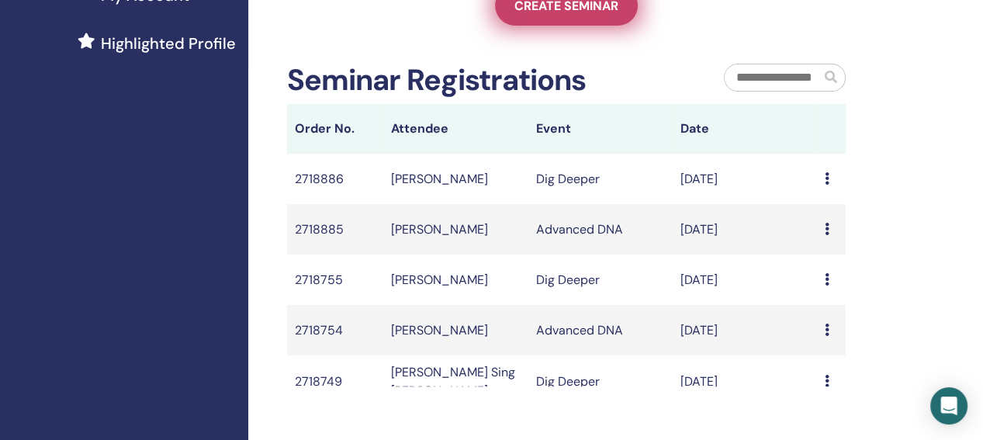
scroll to position [466, 0]
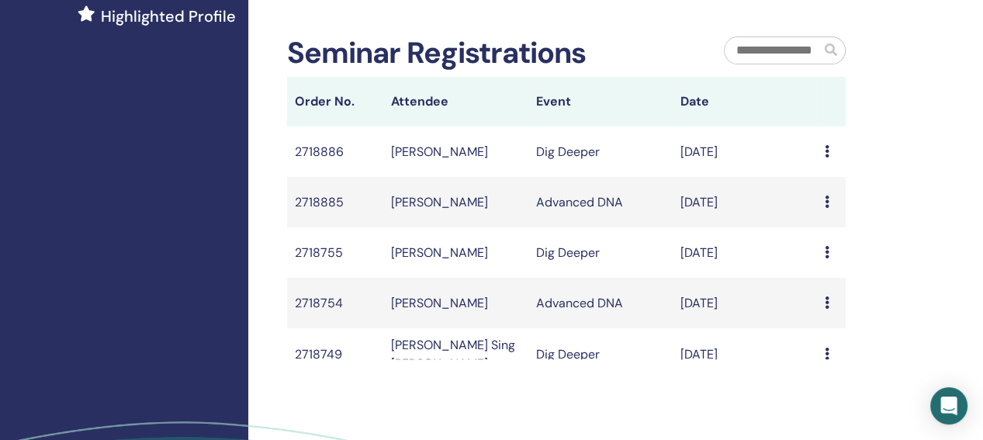
click at [825, 158] on icon at bounding box center [827, 151] width 5 height 12
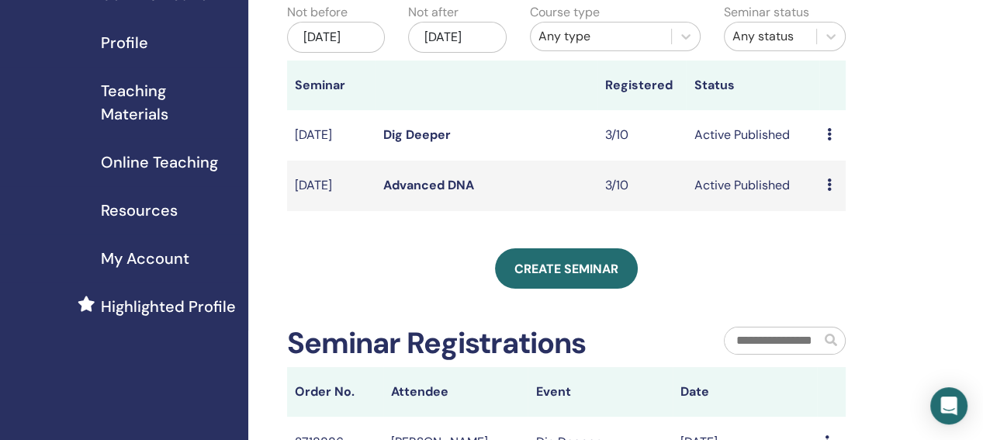
scroll to position [155, 0]
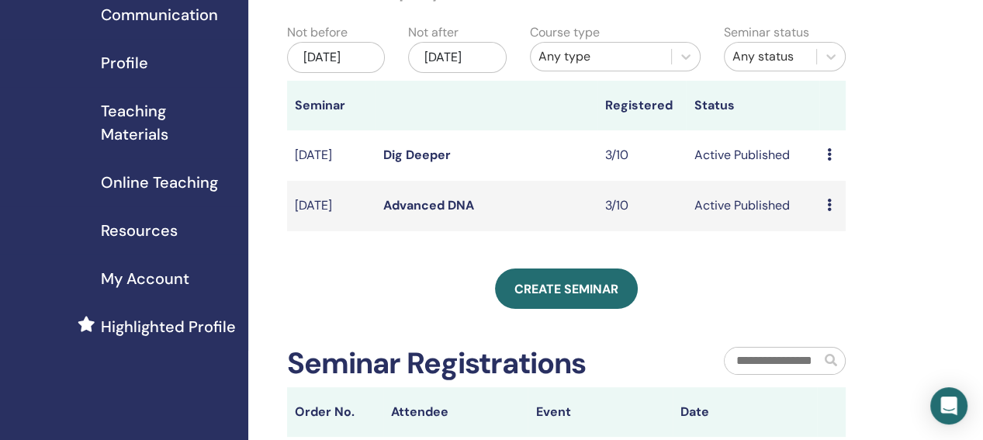
click at [826, 171] on td "Preview Edit Attendees Cancel" at bounding box center [832, 155] width 26 height 50
click at [832, 164] on div "Preview Edit Attendees Cancel" at bounding box center [832, 155] width 11 height 19
click at [849, 233] on link "Attendees" at bounding box center [841, 231] width 59 height 16
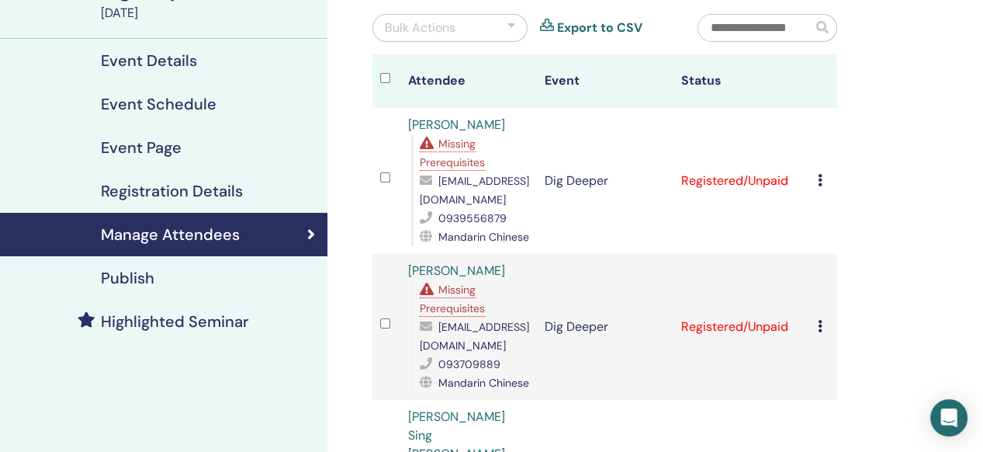
scroll to position [103, 0]
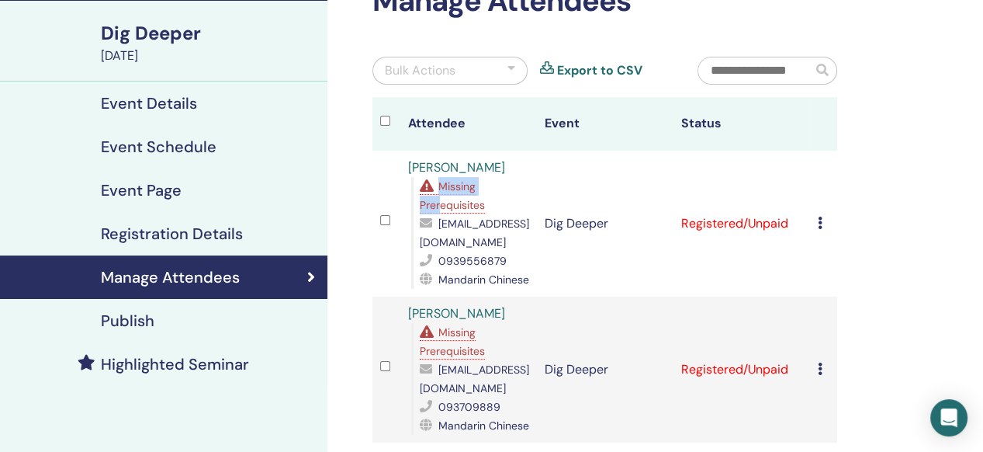
drag, startPoint x: 437, startPoint y: 184, endPoint x: 439, endPoint y: 201, distance: 17.2
click at [439, 201] on span "Missing Prerequisites" at bounding box center [452, 195] width 65 height 33
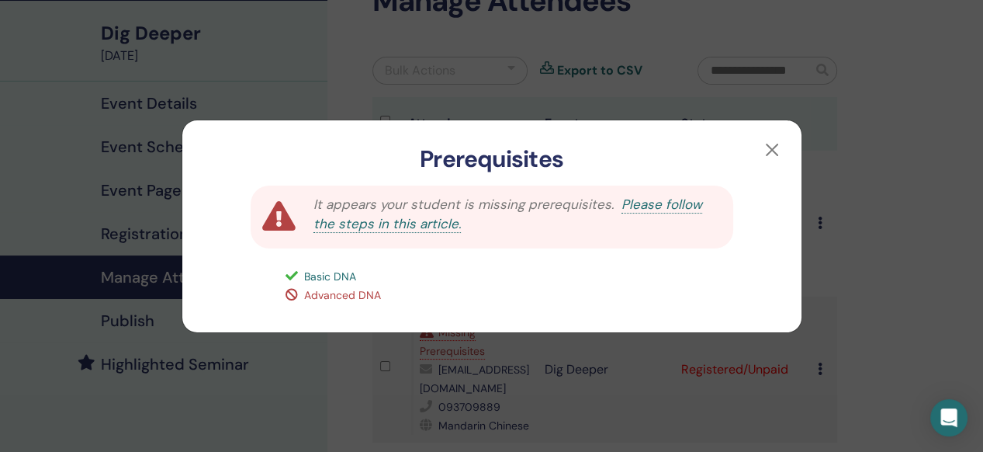
drag, startPoint x: 439, startPoint y: 201, endPoint x: 453, endPoint y: 296, distance: 95.7
click at [453, 296] on div "Advanced DNA" at bounding box center [527, 295] width 483 height 19
click at [770, 152] on button "button" at bounding box center [772, 149] width 25 height 25
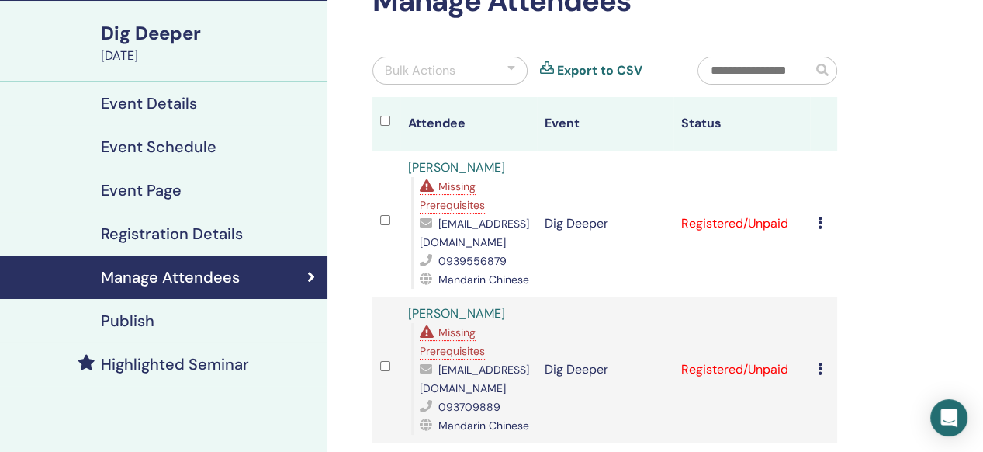
click at [448, 201] on span "Missing Prerequisites" at bounding box center [452, 195] width 65 height 33
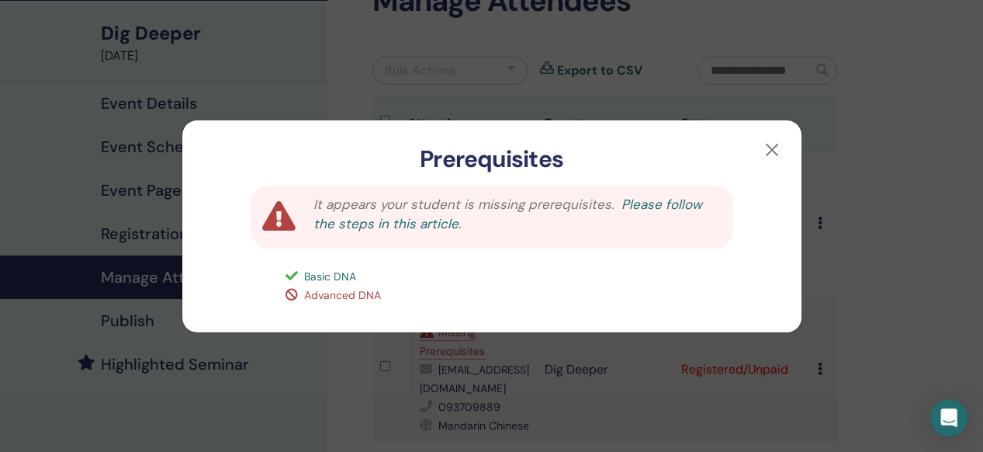
click at [677, 204] on link "Please follow the steps in this article." at bounding box center [507, 214] width 389 height 37
click at [777, 152] on button "button" at bounding box center [772, 149] width 25 height 25
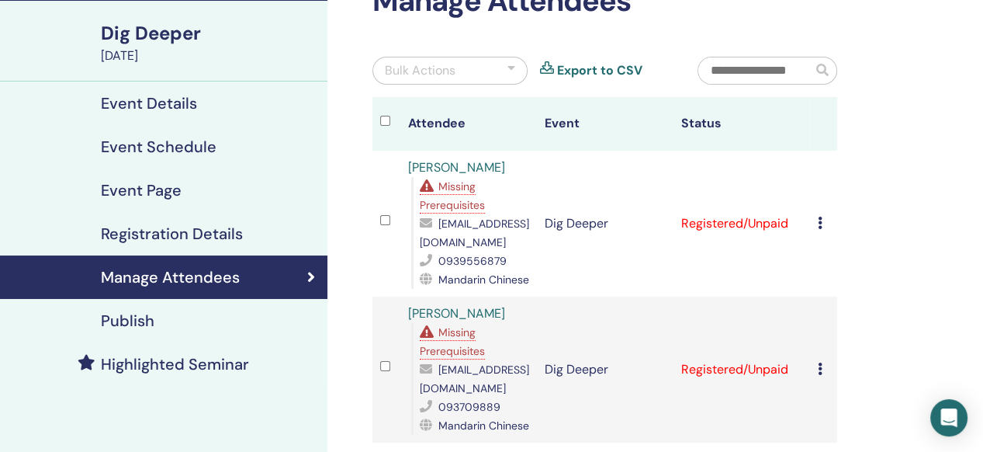
click at [822, 220] on div "Cancel Registration Do not auto-certify Mark as Paid Mark as Unpaid Mark as Abs…" at bounding box center [824, 223] width 12 height 19
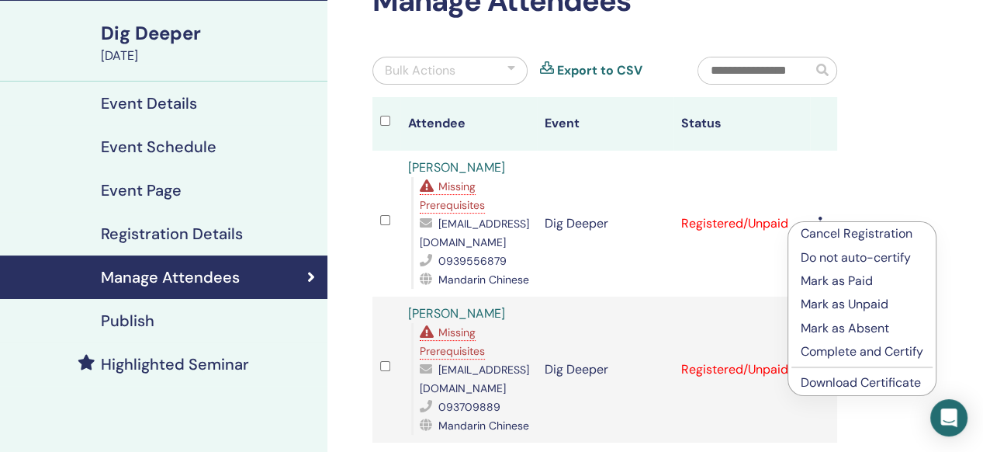
click at [843, 353] on p "Complete and Certify" at bounding box center [862, 351] width 123 height 19
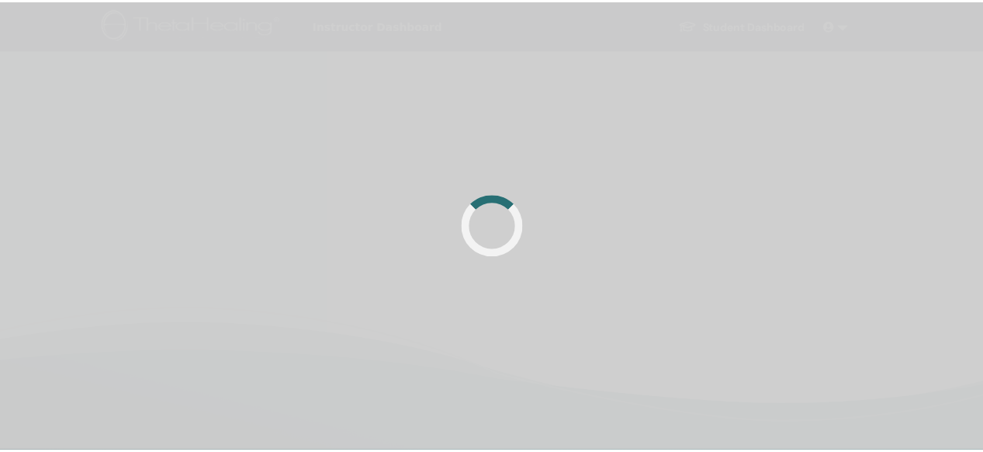
scroll to position [103, 0]
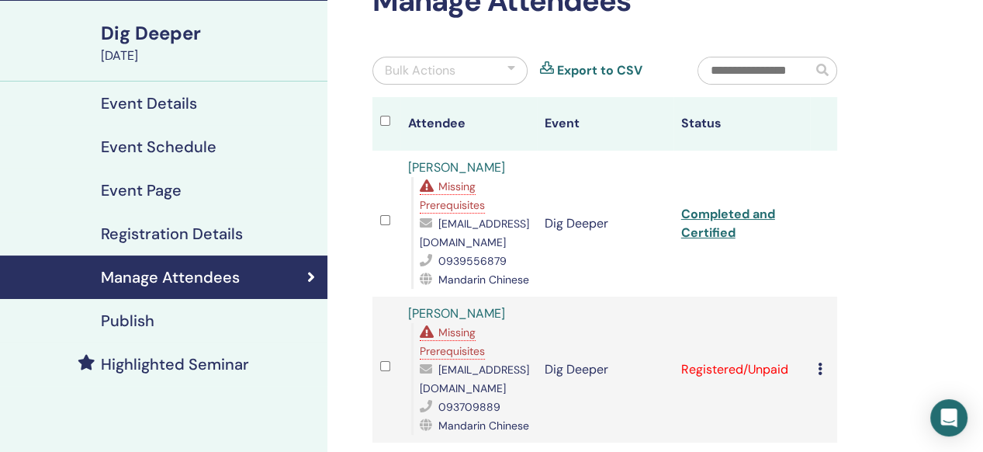
click at [818, 371] on icon at bounding box center [820, 368] width 5 height 12
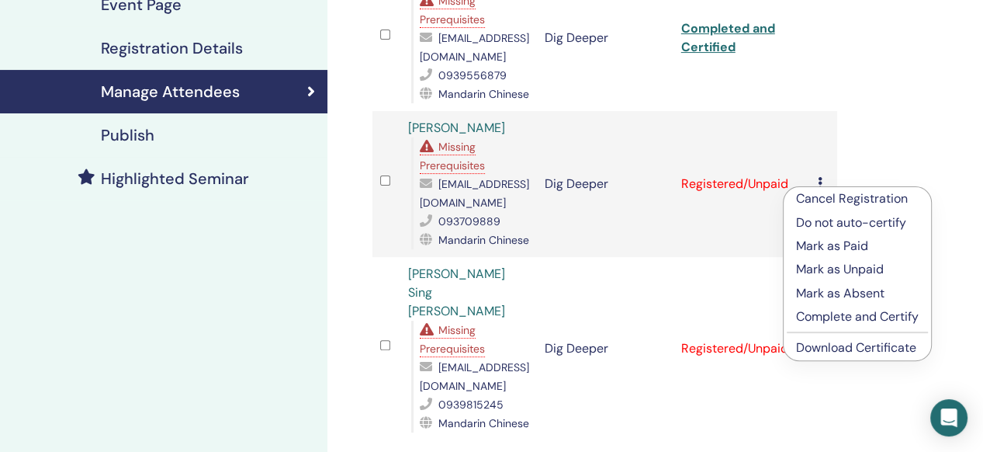
scroll to position [362, 0]
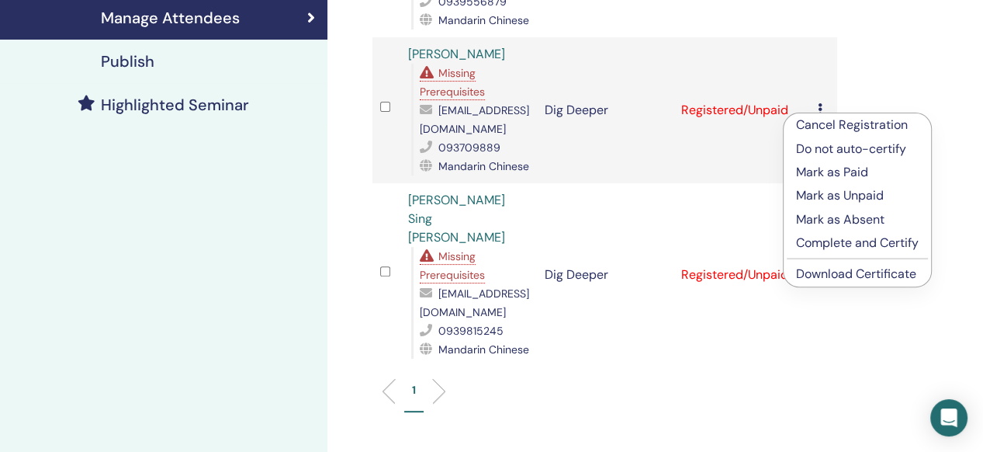
click at [844, 249] on p "Complete and Certify" at bounding box center [857, 243] width 123 height 19
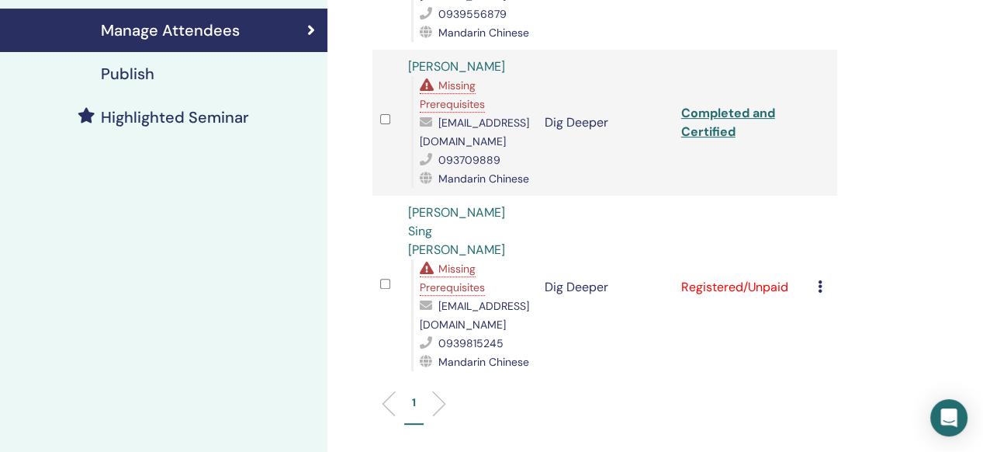
scroll to position [362, 0]
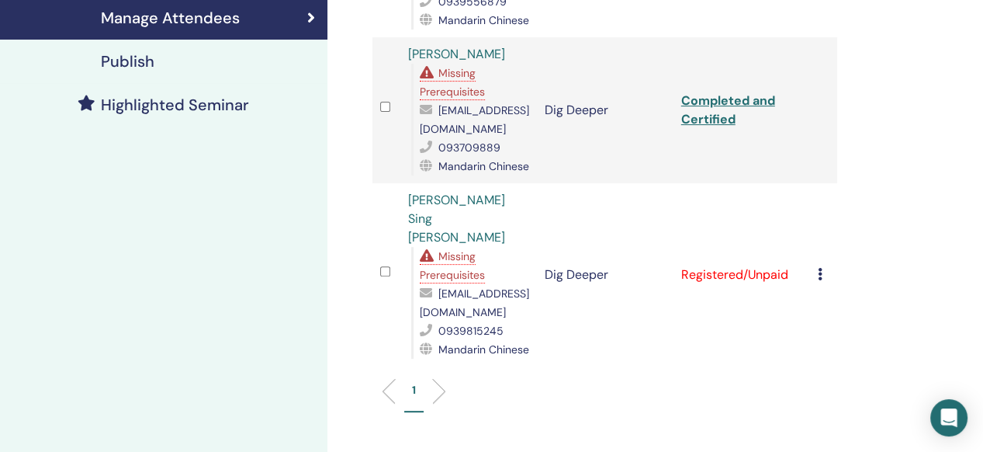
click at [821, 268] on icon at bounding box center [820, 274] width 5 height 12
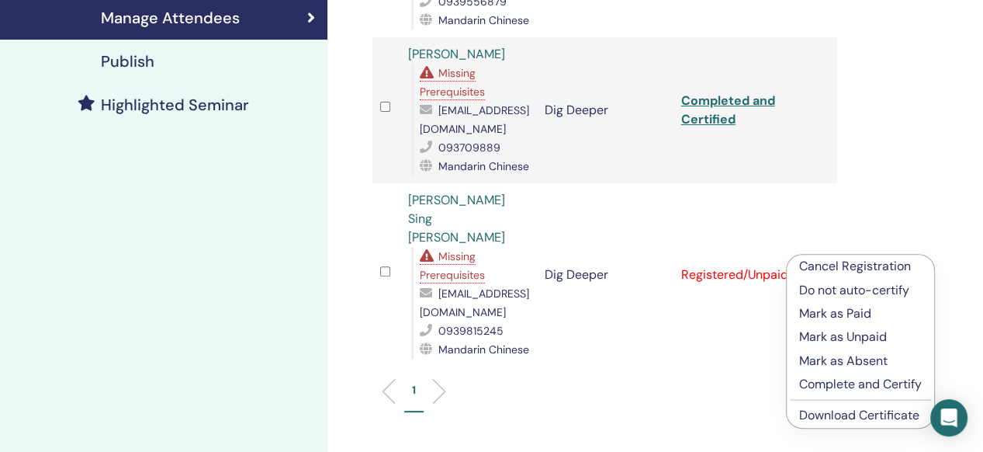
click at [843, 389] on p "Complete and Certify" at bounding box center [860, 384] width 123 height 19
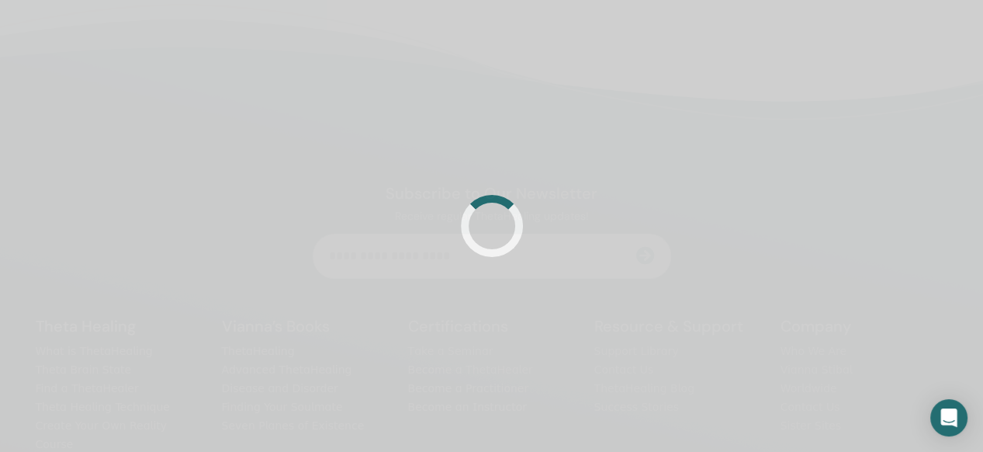
scroll to position [362, 0]
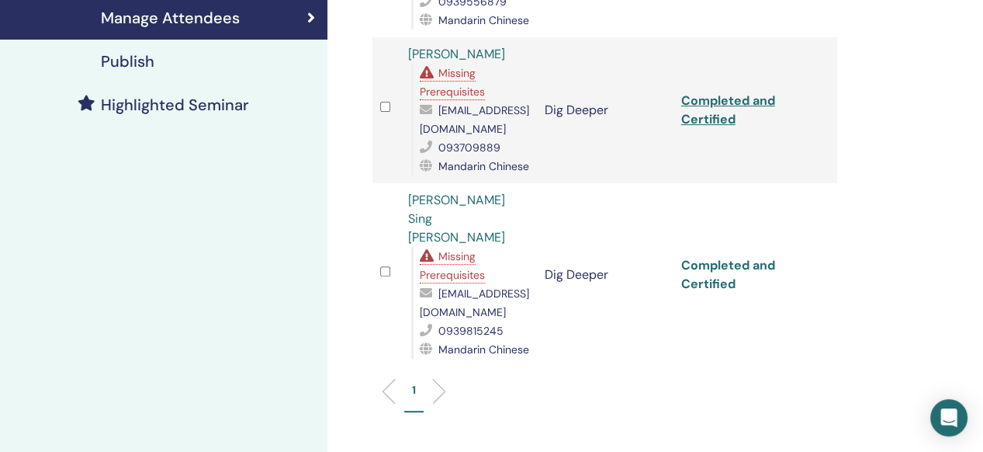
click at [722, 257] on link "Completed and Certified" at bounding box center [728, 274] width 94 height 35
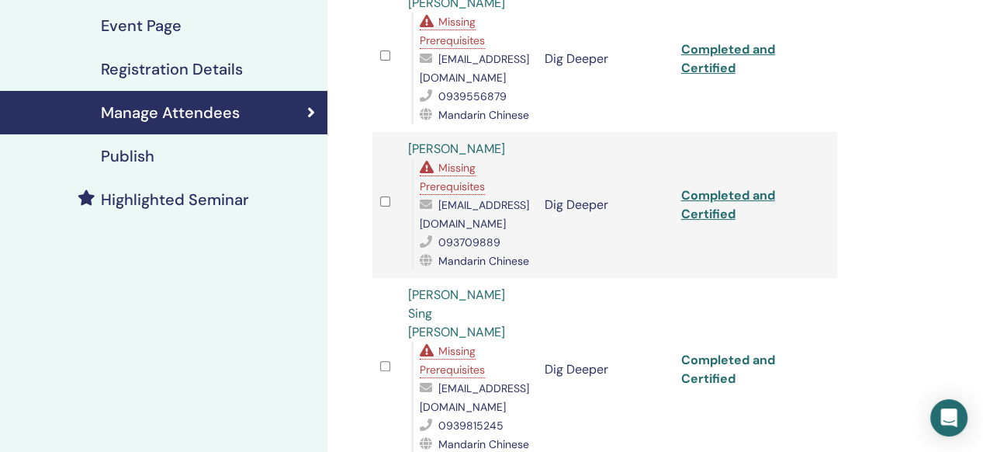
scroll to position [258, 0]
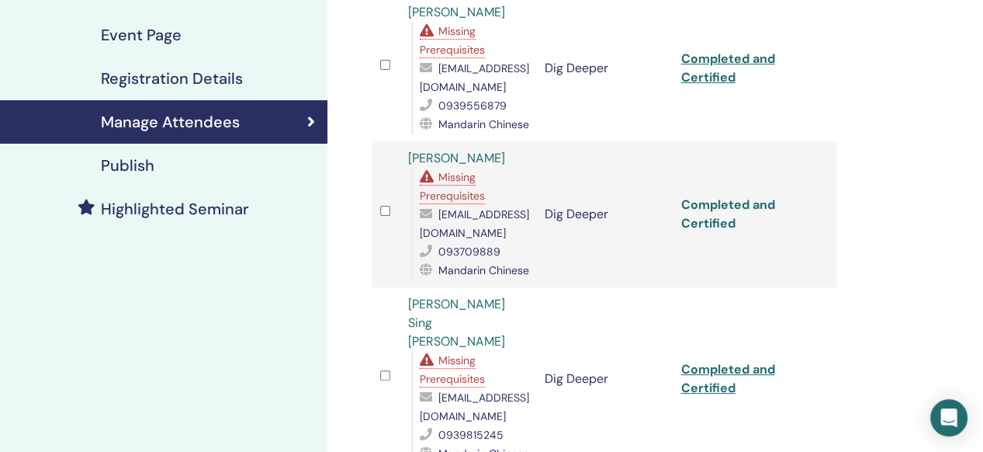
click at [710, 200] on link "Completed and Certified" at bounding box center [728, 213] width 94 height 35
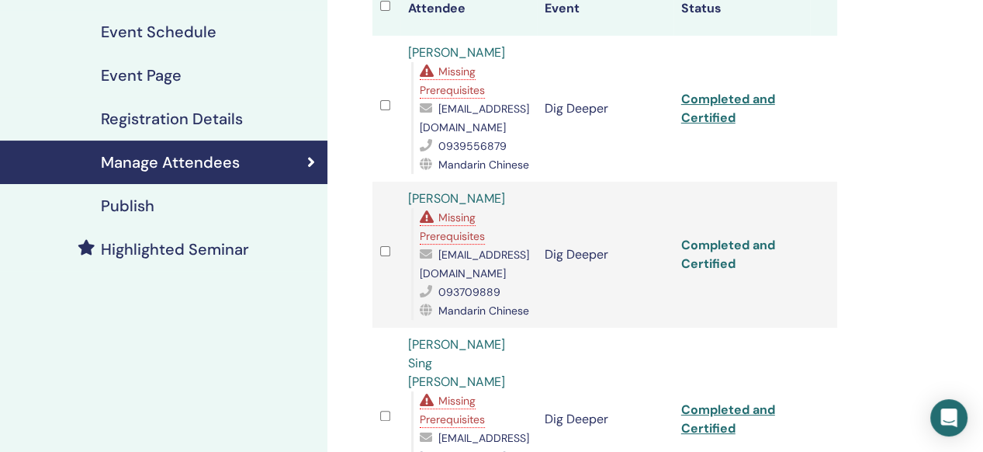
scroll to position [155, 0]
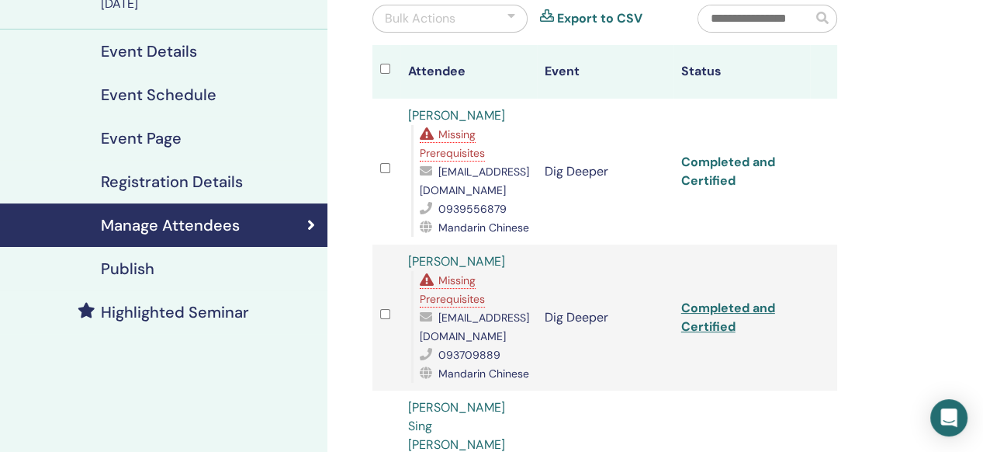
click at [703, 158] on link "Completed and Certified" at bounding box center [728, 171] width 94 height 35
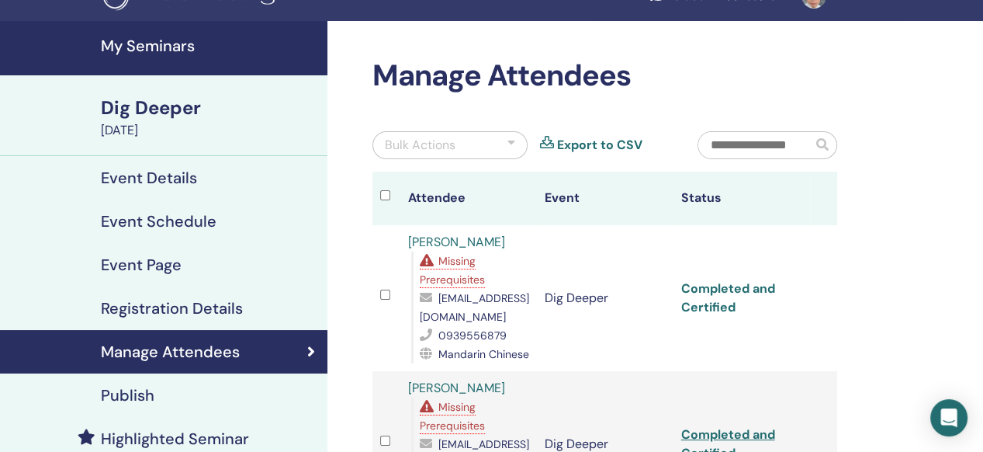
scroll to position [0, 0]
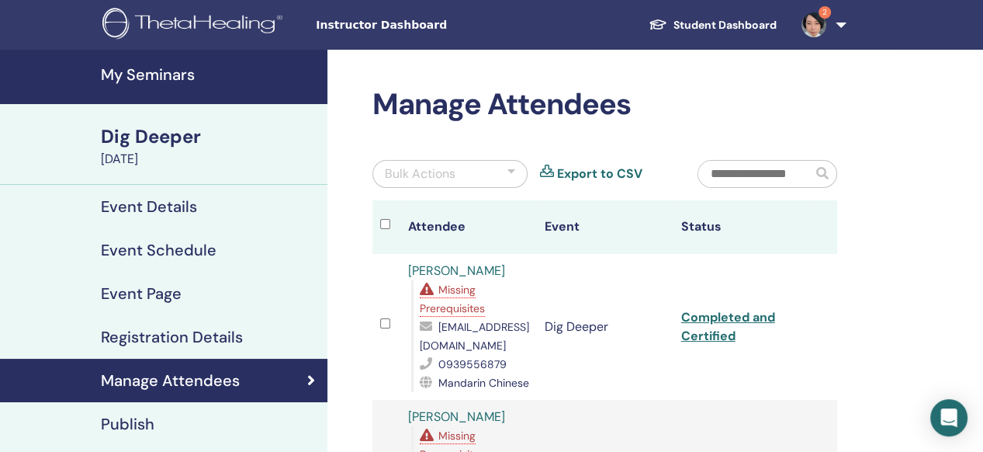
click at [139, 75] on h4 "My Seminars" at bounding box center [209, 74] width 217 height 19
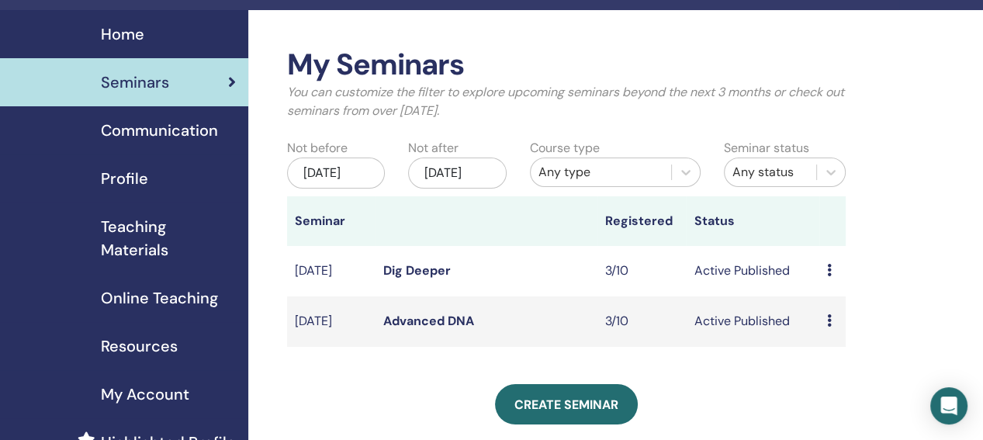
scroll to position [155, 0]
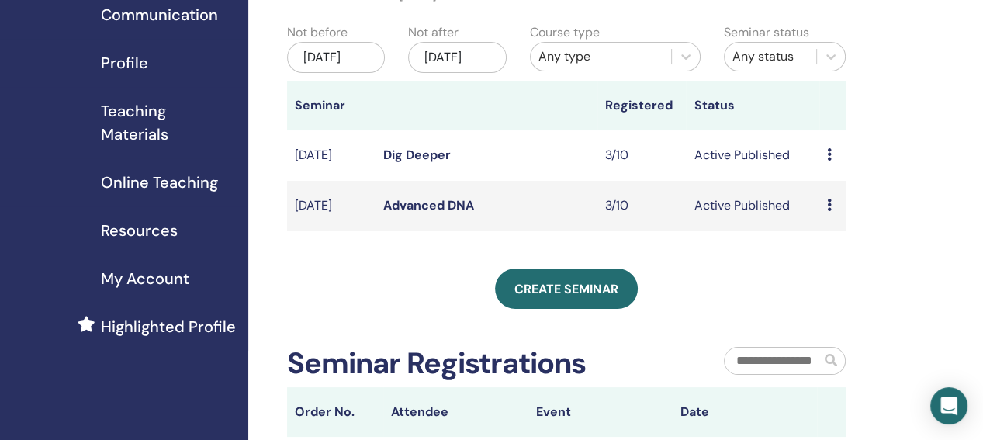
click at [833, 215] on div "Preview Edit Attendees Cancel" at bounding box center [832, 205] width 11 height 19
click at [842, 281] on link "Attendees" at bounding box center [843, 284] width 59 height 16
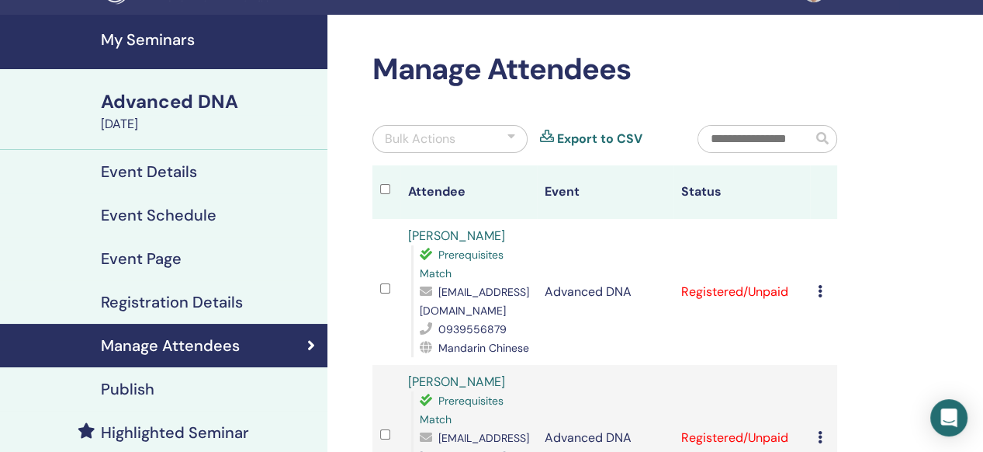
scroll to position [155, 0]
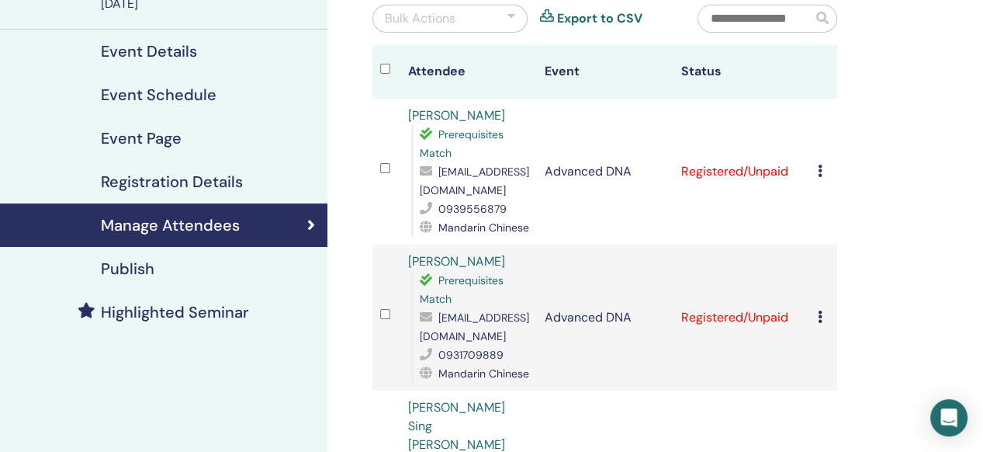
click at [819, 175] on icon at bounding box center [820, 170] width 5 height 12
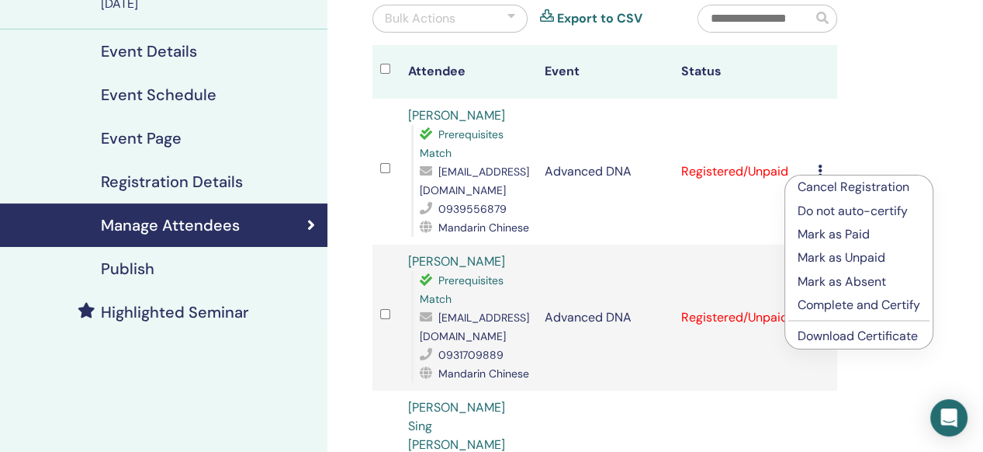
click at [828, 304] on p "Complete and Certify" at bounding box center [859, 305] width 123 height 19
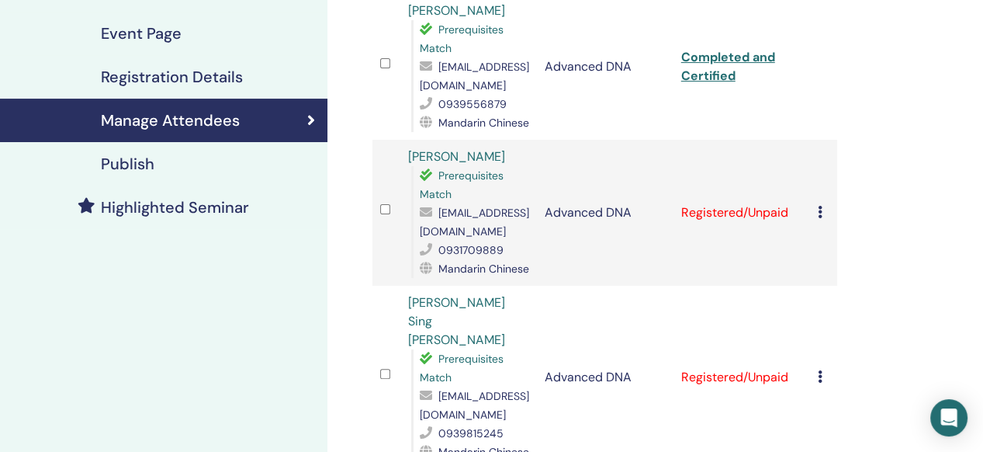
scroll to position [310, 0]
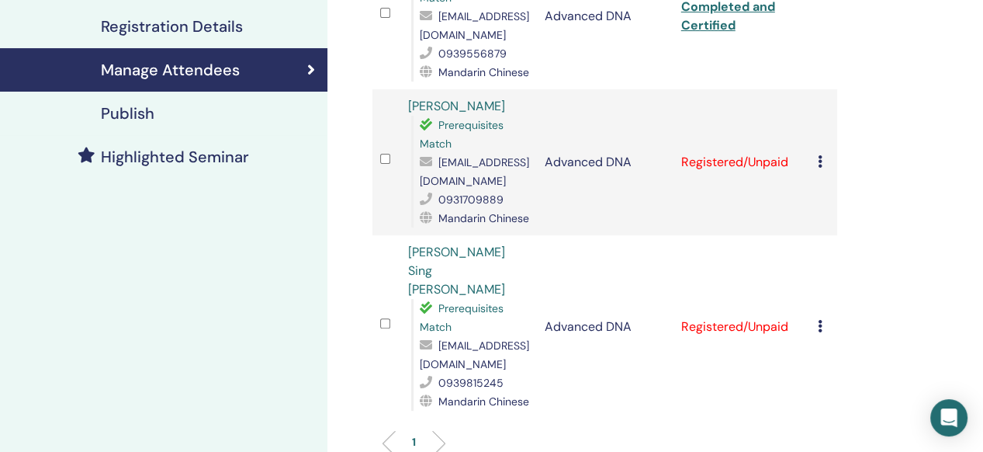
click at [822, 167] on icon at bounding box center [820, 161] width 5 height 12
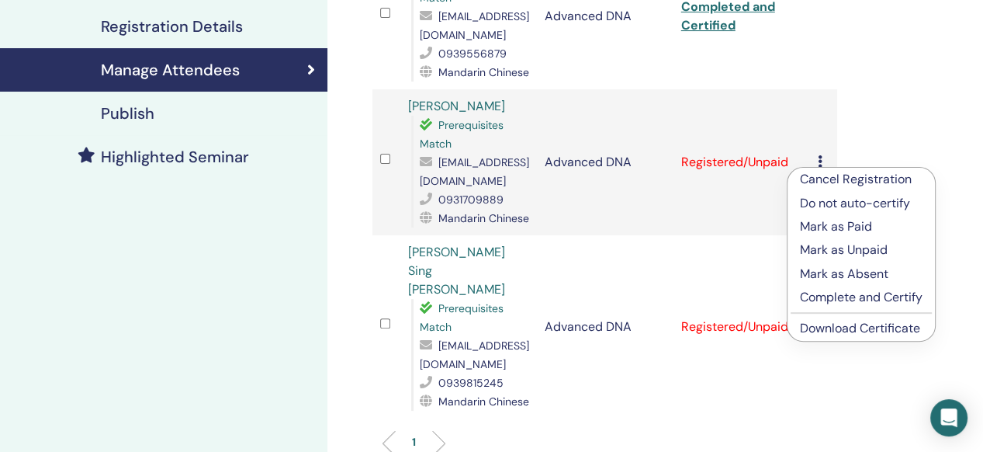
click at [853, 302] on p "Complete and Certify" at bounding box center [861, 297] width 123 height 19
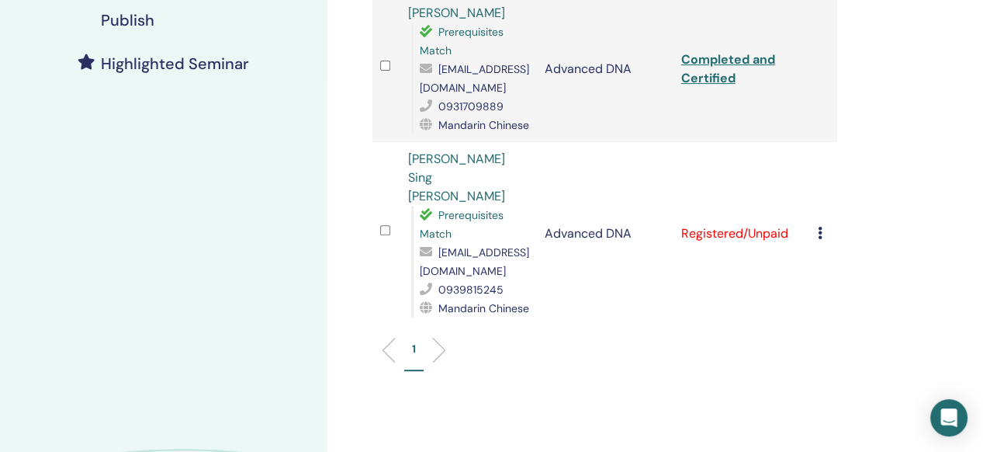
scroll to position [446, 0]
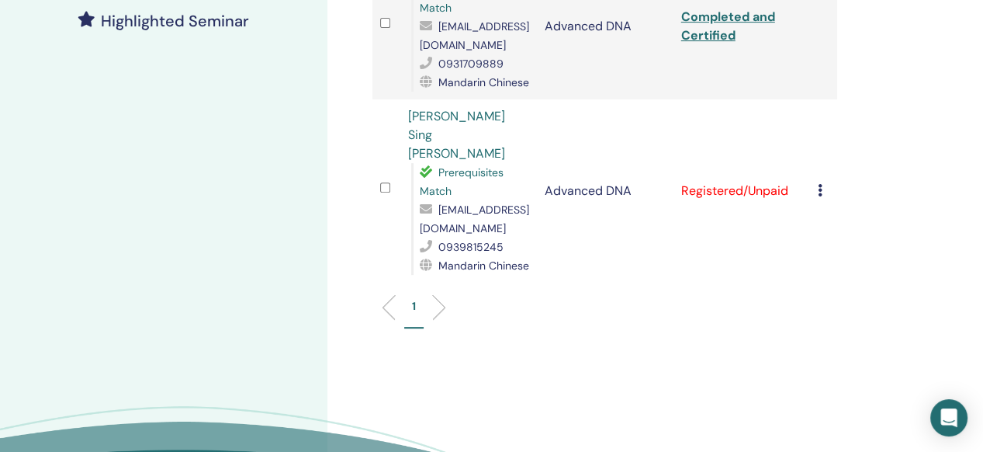
click at [818, 184] on icon at bounding box center [820, 190] width 5 height 12
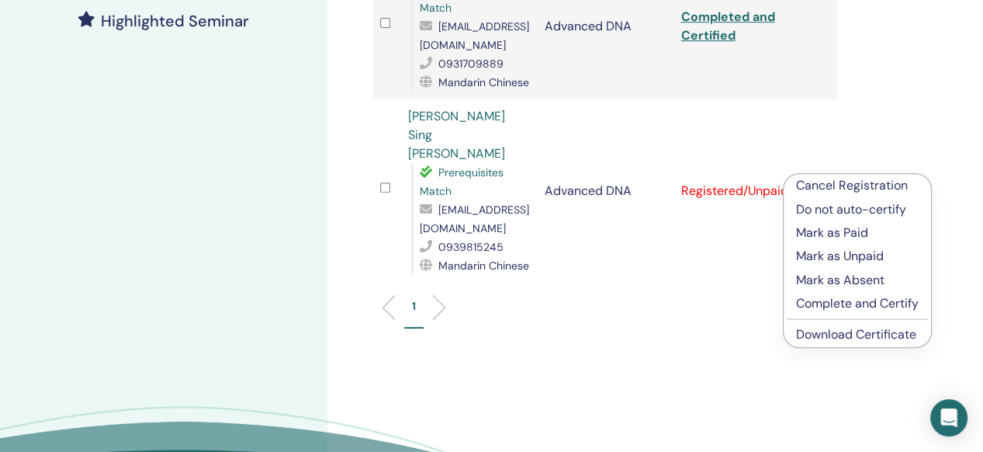
click at [870, 304] on p "Complete and Certify" at bounding box center [857, 303] width 123 height 19
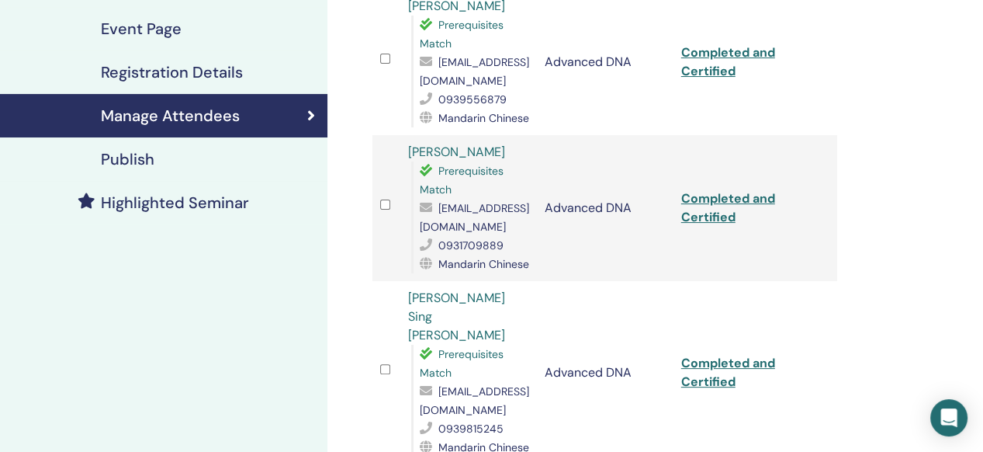
scroll to position [213, 0]
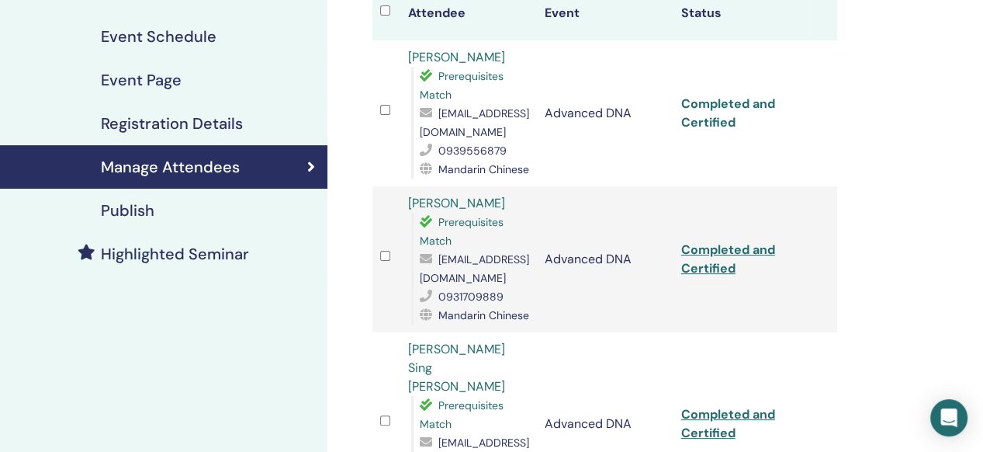
click at [709, 106] on link "Completed and Certified" at bounding box center [728, 112] width 94 height 35
click at [717, 254] on link "Completed and Certified" at bounding box center [728, 258] width 94 height 35
click at [713, 406] on link "Completed and Certified" at bounding box center [728, 423] width 94 height 35
click at [923, 323] on div "Manage Attendees Bulk Actions Export to CSV Attendee Event Status 魁堅 林 Prerequi…" at bounding box center [655, 314] width 656 height 957
click at [919, 189] on div "Manage Attendees Bulk Actions Export to CSV Attendee Event Status 魁堅 林 Prerequi…" at bounding box center [655, 314] width 656 height 957
